Goal: Information Seeking & Learning: Understand process/instructions

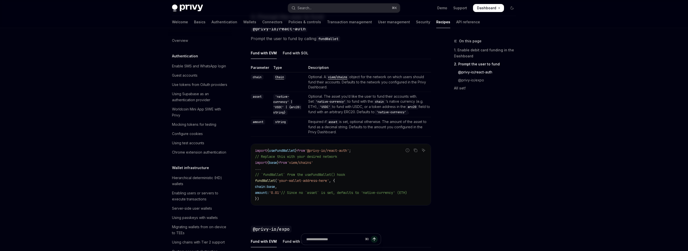
scroll to position [351, 0]
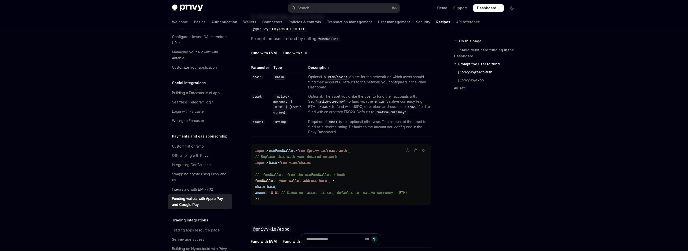
type textarea "*"
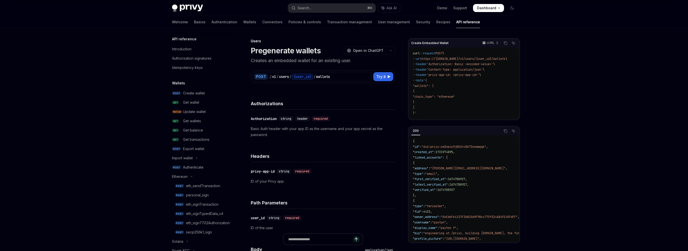
select select "**"
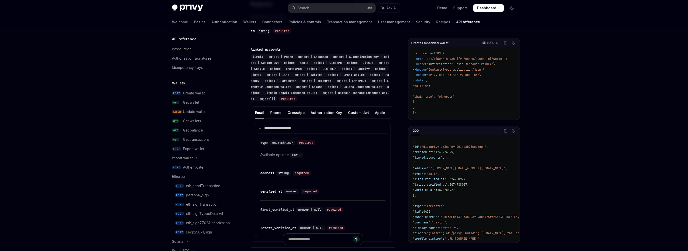
scroll to position [98, 0]
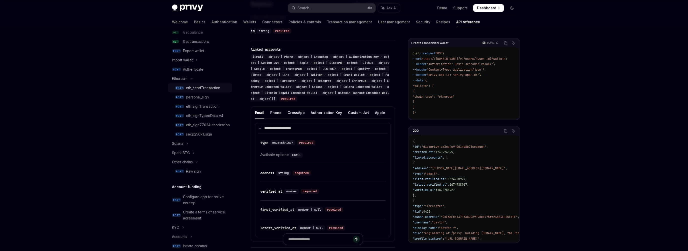
click at [205, 89] on div "eth_sendTransaction" at bounding box center [203, 88] width 34 height 6
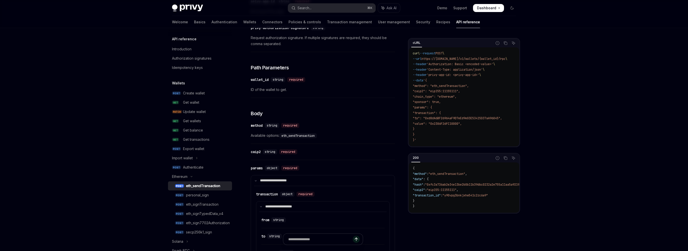
scroll to position [214, 0]
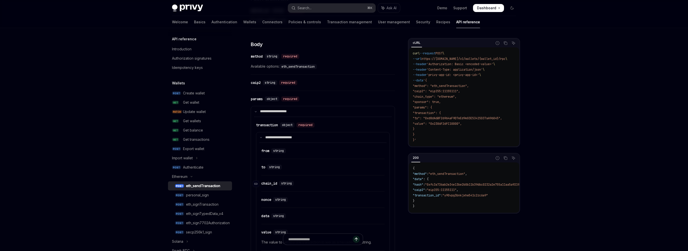
click at [283, 184] on span "string" at bounding box center [286, 183] width 11 height 4
click at [273, 183] on div "chain_id" at bounding box center [269, 183] width 16 height 5
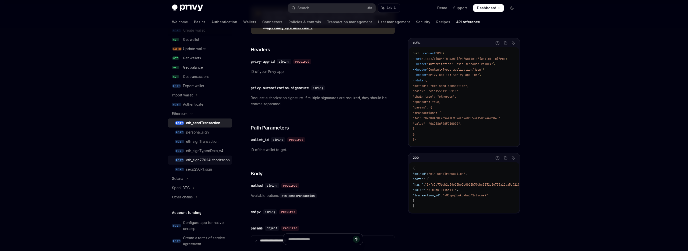
scroll to position [66, 0]
click at [190, 194] on div "Other chains" at bounding box center [182, 194] width 21 height 6
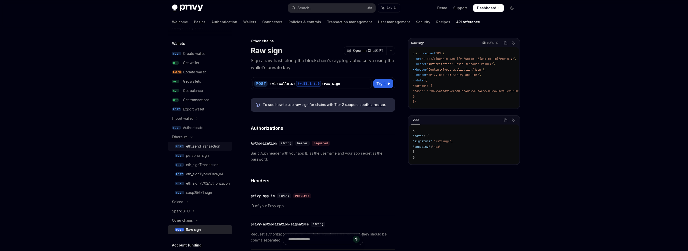
scroll to position [41, 0]
click at [198, 90] on div "Get balance" at bounding box center [193, 89] width 20 height 6
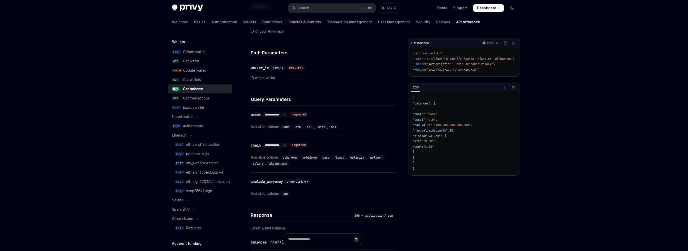
scroll to position [152, 0]
click at [202, 145] on div "eth_sendTransaction" at bounding box center [203, 144] width 34 height 6
type textarea "*"
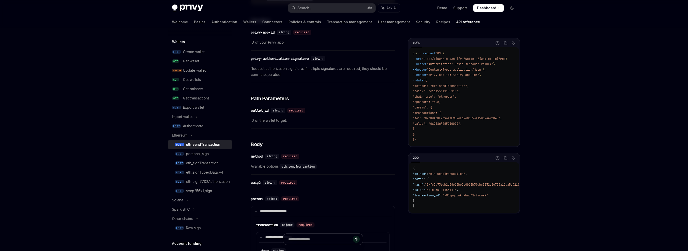
scroll to position [120, 0]
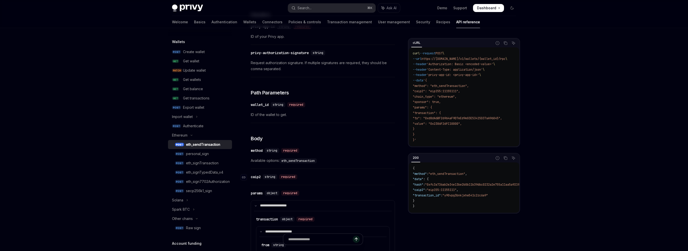
click at [257, 177] on div "caip2" at bounding box center [256, 176] width 10 height 5
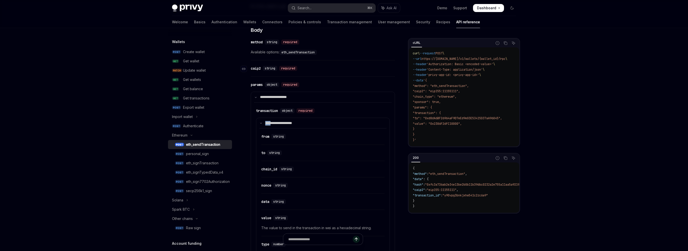
click at [257, 177] on details "**********" at bounding box center [323, 208] width 134 height 180
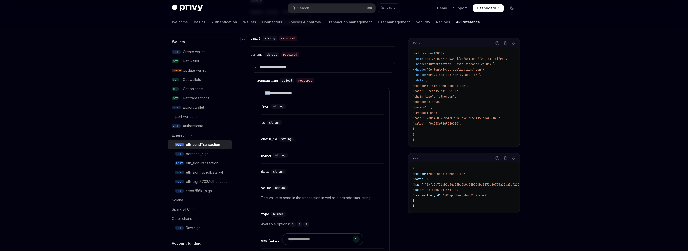
scroll to position [260, 0]
drag, startPoint x: 251, startPoint y: 36, endPoint x: 261, endPoint y: 37, distance: 10.0
click at [261, 37] on div "caip2" at bounding box center [256, 36] width 10 height 5
copy div "caip2"
click at [298, 7] on div "Search..." at bounding box center [305, 8] width 14 height 6
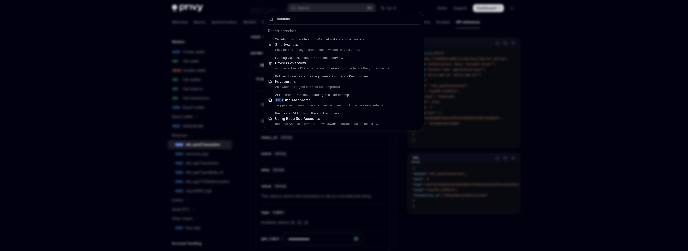
type input "*****"
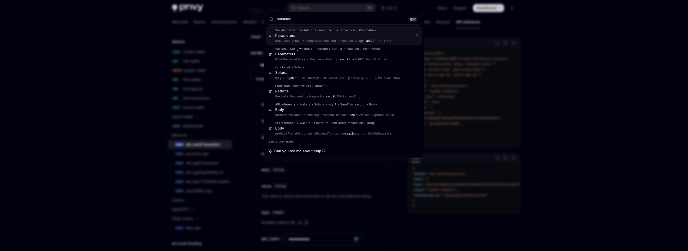
type textarea "*"
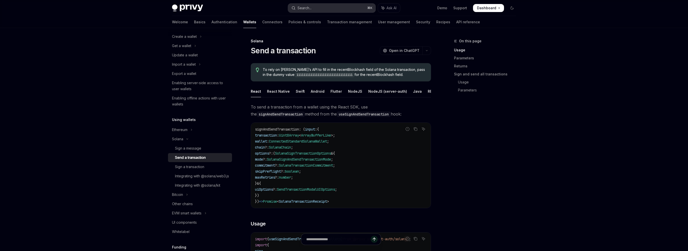
click at [328, 7] on button "Search... ⌘ K" at bounding box center [332, 8] width 88 height 9
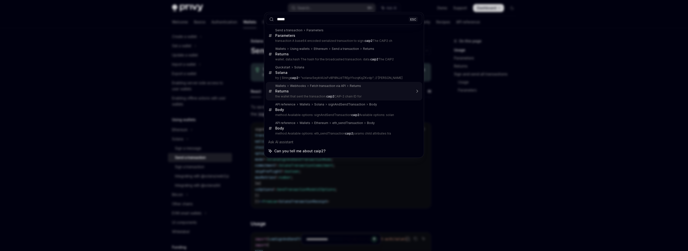
type input "*****"
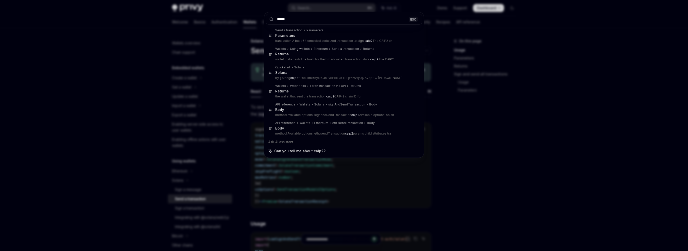
click at [242, 44] on div "***** ESC Send a transaction Parameters Parameters transaction A base64 encoded…" at bounding box center [344, 125] width 688 height 251
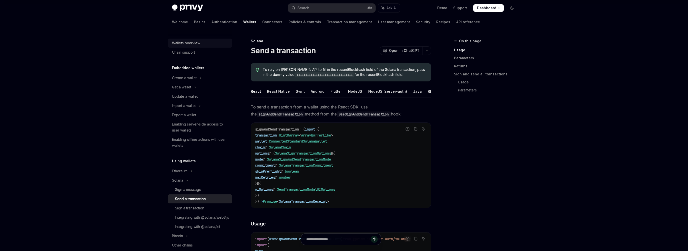
click at [191, 45] on div "Wallets overview" at bounding box center [186, 43] width 28 height 6
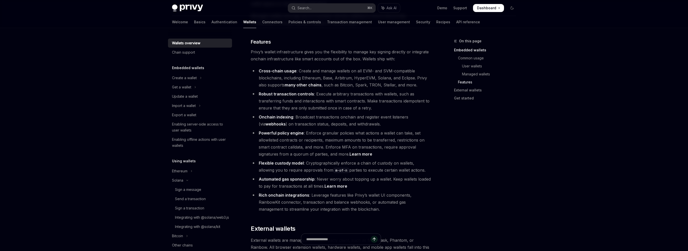
scroll to position [538, 0]
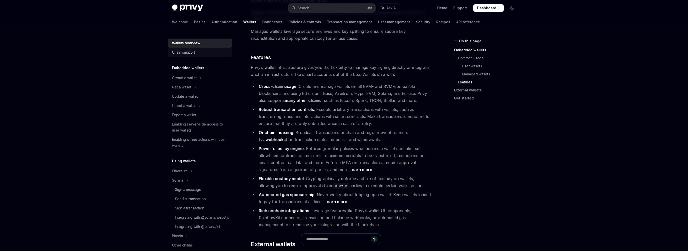
click at [193, 52] on div "Chain support" at bounding box center [183, 52] width 23 height 6
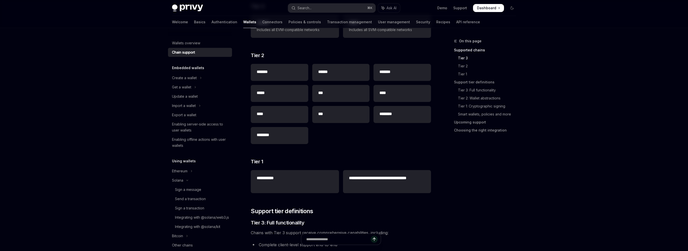
scroll to position [106, 0]
click at [367, 182] on h2 "**********" at bounding box center [387, 181] width 76 height 12
drag, startPoint x: 366, startPoint y: 177, endPoint x: 381, endPoint y: 181, distance: 15.0
click at [381, 181] on h2 "**********" at bounding box center [387, 181] width 76 height 12
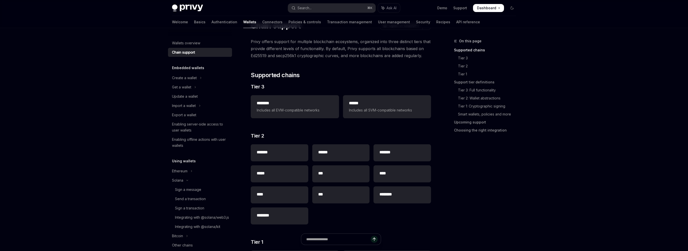
scroll to position [26, 0]
click at [184, 131] on div "Enabling server-side access to user wallets" at bounding box center [200, 127] width 57 height 12
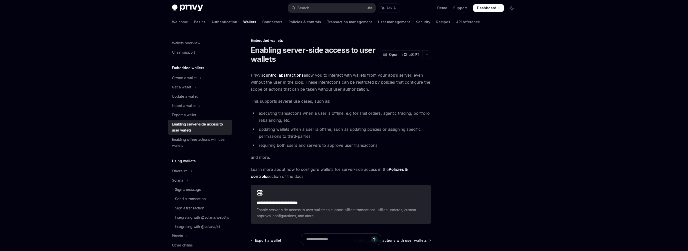
type textarea "*"
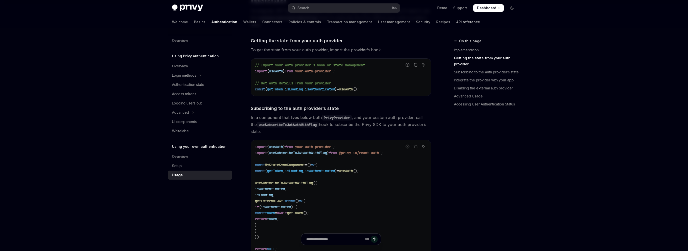
click at [457, 24] on link "API reference" at bounding box center [469, 22] width 24 height 12
type textarea "*"
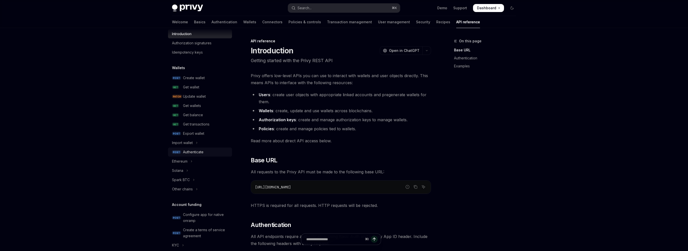
scroll to position [34, 0]
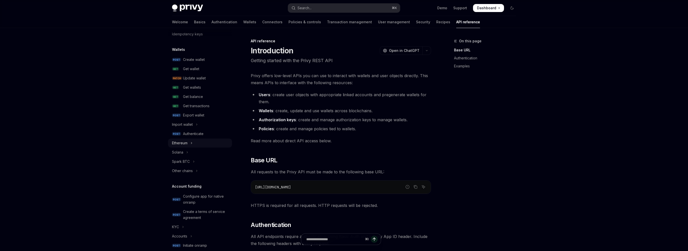
click at [188, 139] on button "Ethereum" at bounding box center [200, 142] width 64 height 9
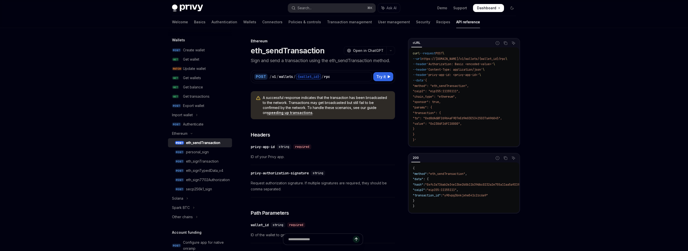
scroll to position [78, 0]
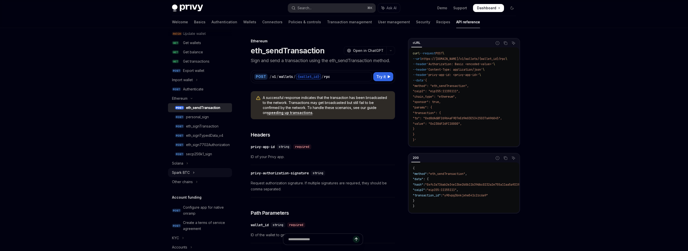
click at [194, 173] on icon "Toggle Spark BTC section" at bounding box center [194, 173] width 1 height 2
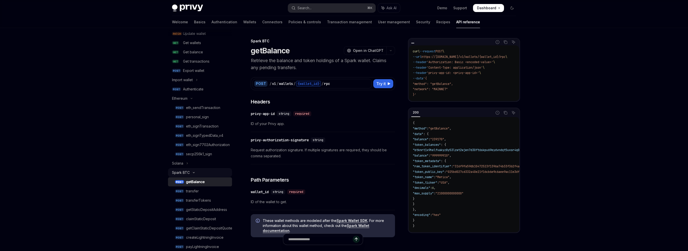
click at [192, 172] on icon "Toggle Spark BTC section" at bounding box center [194, 172] width 6 height 2
click at [193, 181] on div "Other chains" at bounding box center [182, 182] width 21 height 6
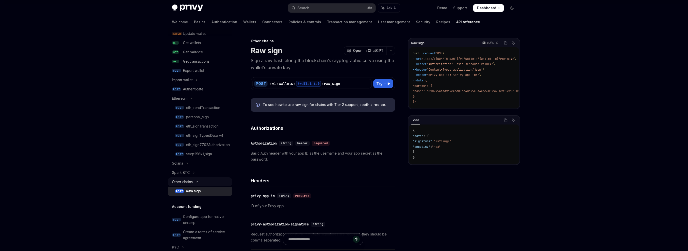
click at [193, 181] on div "Other chains" at bounding box center [182, 182] width 21 height 6
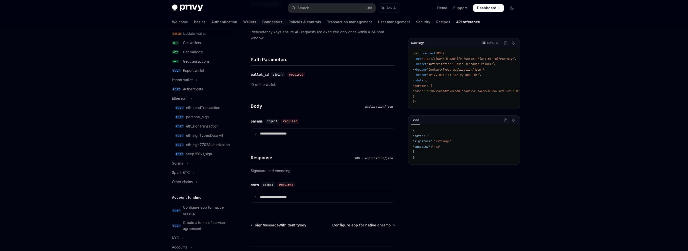
scroll to position [243, 0]
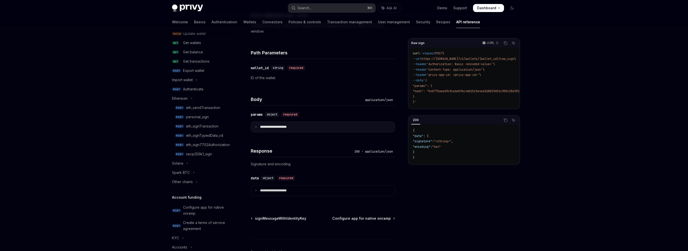
click at [255, 126] on icon at bounding box center [256, 127] width 3 height 3
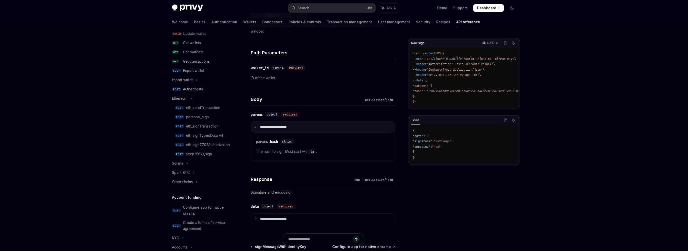
click at [255, 126] on icon at bounding box center [256, 127] width 3 height 3
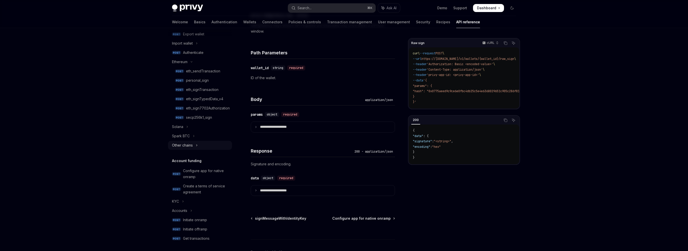
scroll to position [138, 0]
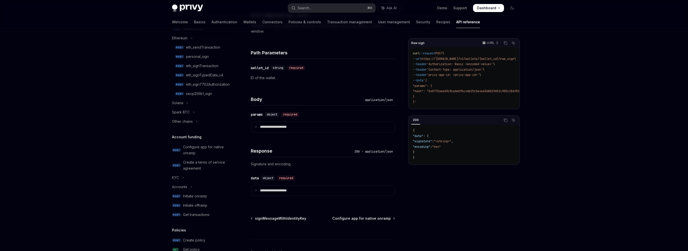
type textarea "*"
